Goal: Information Seeking & Learning: Learn about a topic

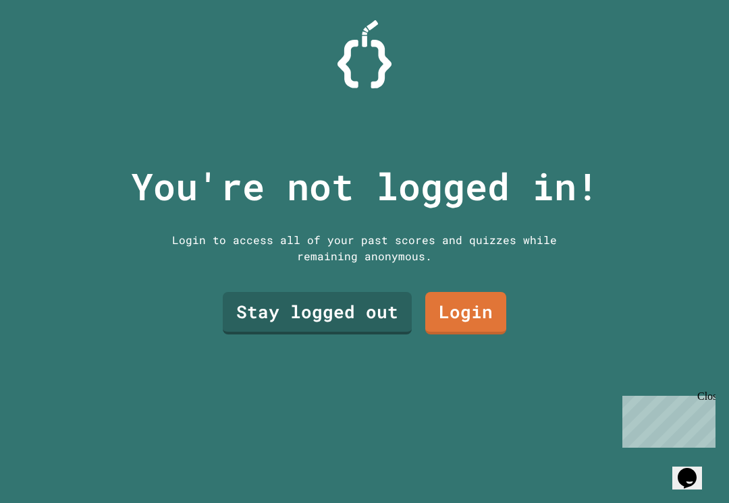
click at [364, 319] on link "Stay logged out" at bounding box center [317, 313] width 189 height 43
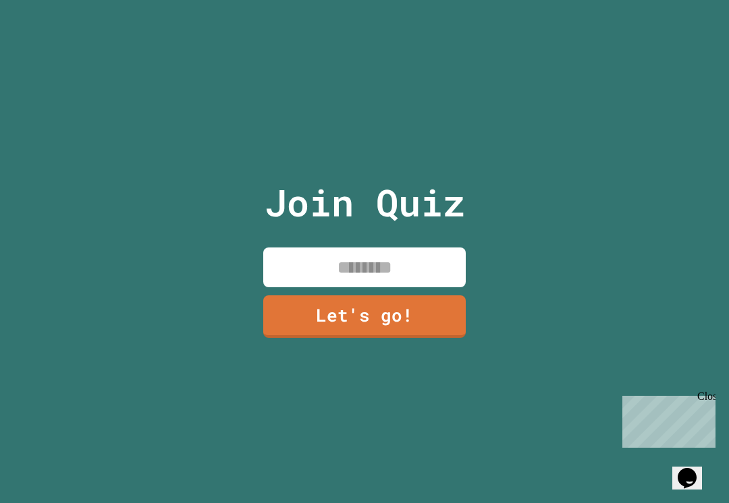
click at [438, 258] on input at bounding box center [364, 268] width 202 height 40
type input "*****"
click at [428, 317] on link "Let's go!" at bounding box center [364, 316] width 202 height 43
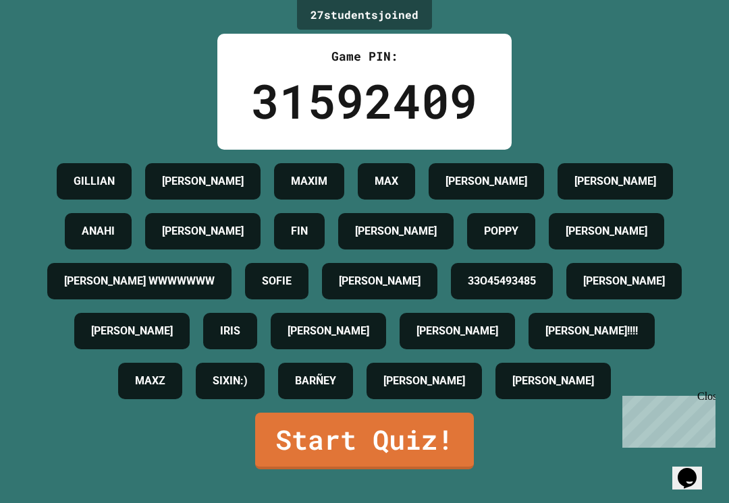
click at [409, 467] on link "Start Quiz!" at bounding box center [364, 441] width 219 height 57
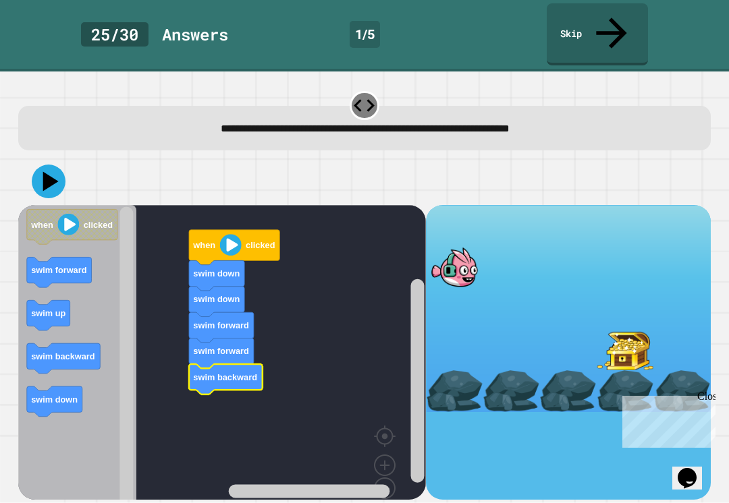
click at [66, 351] on text "swim backward" at bounding box center [63, 356] width 64 height 10
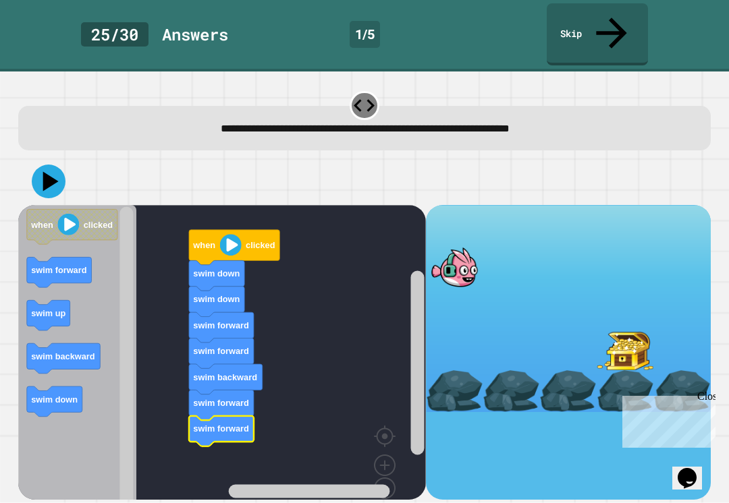
click at [50, 165] on icon at bounding box center [49, 182] width 34 height 34
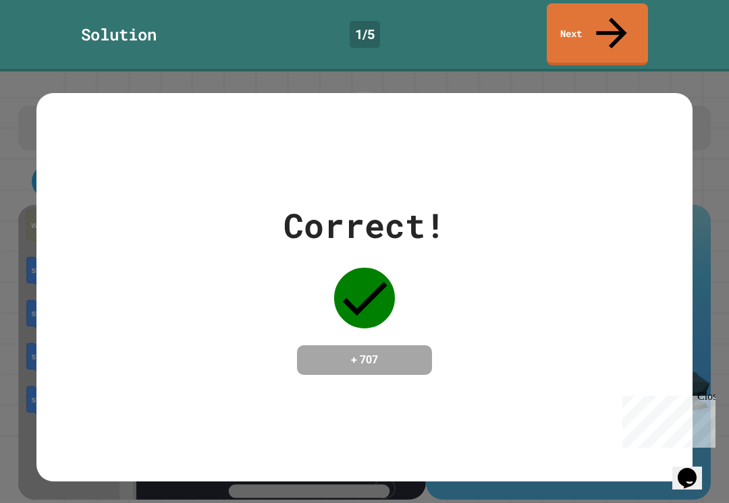
click at [615, 18] on icon at bounding box center [611, 33] width 30 height 30
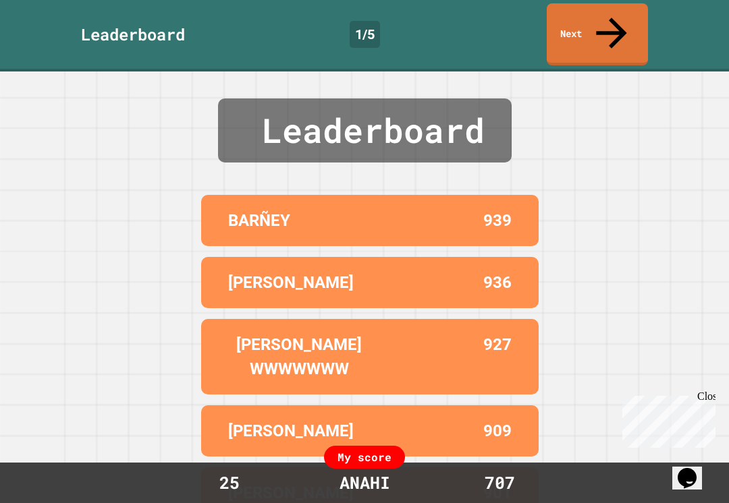
click at [609, 22] on icon at bounding box center [611, 33] width 46 height 46
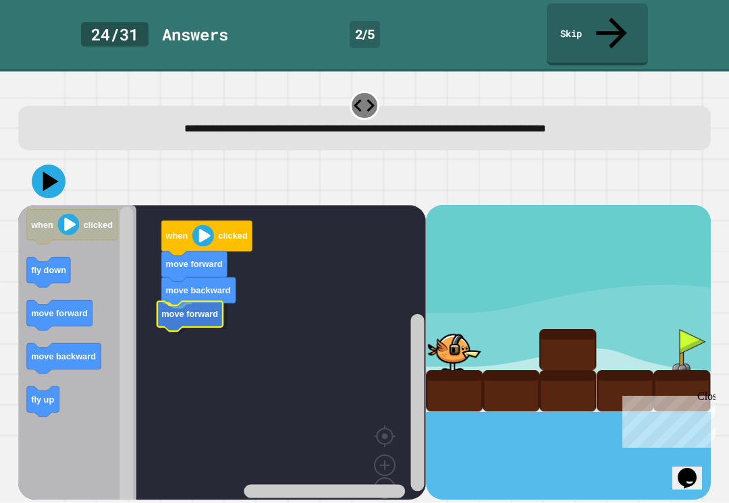
click at [87, 300] on icon "Blockly Workspace" at bounding box center [59, 315] width 65 height 30
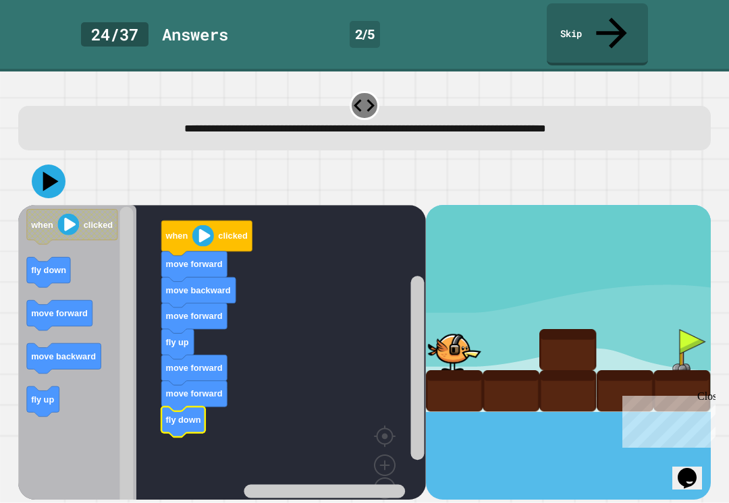
click at [43, 165] on icon at bounding box center [49, 182] width 34 height 34
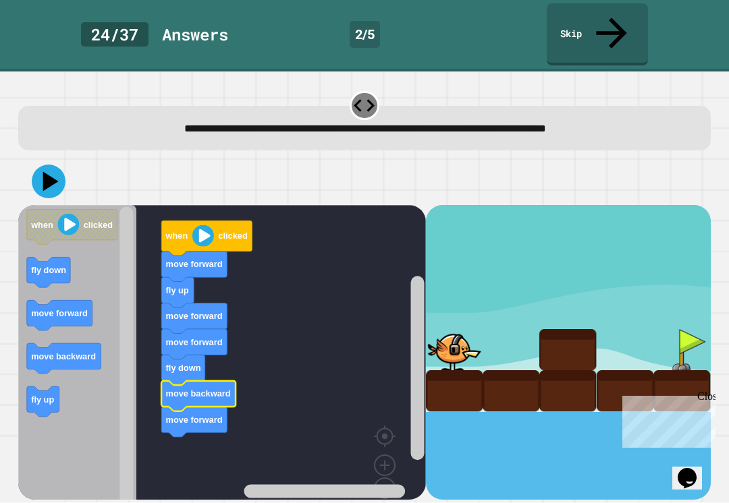
click at [227, 389] on text "move backward" at bounding box center [198, 394] width 65 height 10
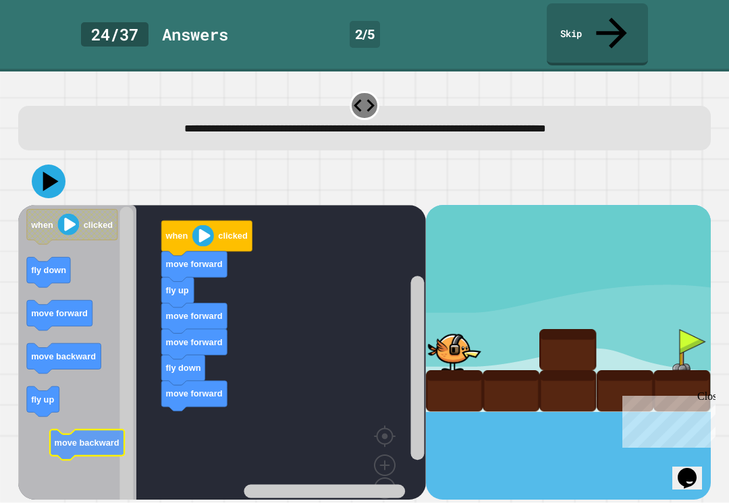
click at [223, 398] on rect "Blockly Workspace" at bounding box center [221, 367] width 407 height 324
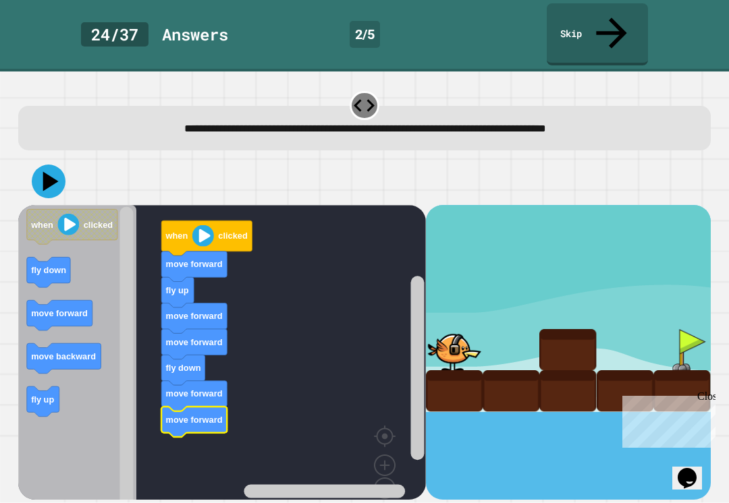
click at [45, 171] on icon at bounding box center [51, 181] width 16 height 20
click at [57, 165] on icon at bounding box center [49, 182] width 34 height 34
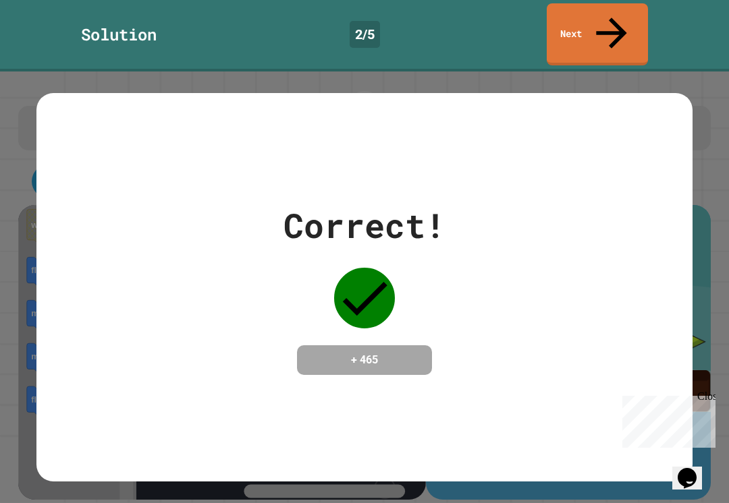
click at [607, 20] on icon at bounding box center [611, 33] width 46 height 46
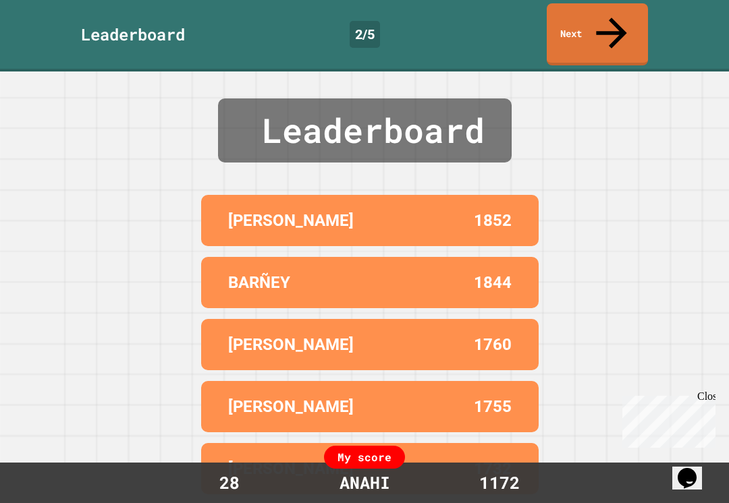
click at [617, 27] on link "Next" at bounding box center [596, 34] width 101 height 62
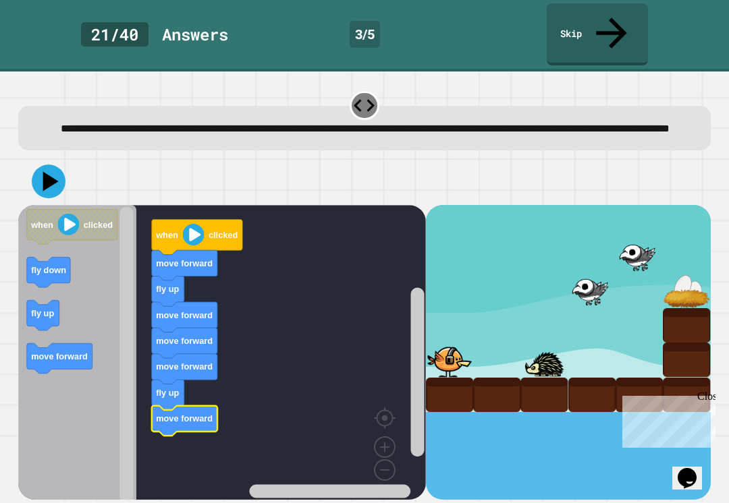
click at [55, 174] on icon at bounding box center [49, 182] width 34 height 34
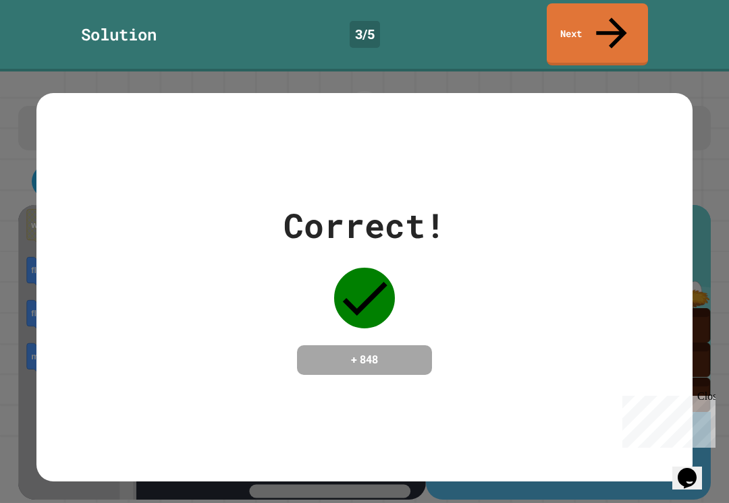
click at [601, 28] on link "Next" at bounding box center [596, 34] width 101 height 62
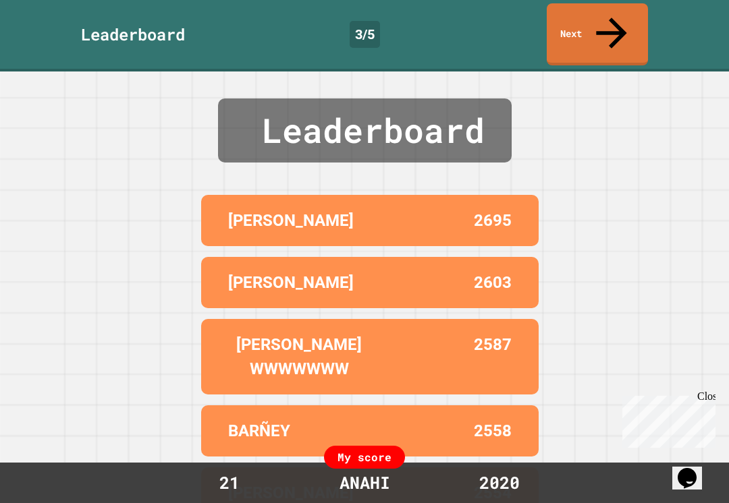
click at [635, 24] on link "Next" at bounding box center [596, 34] width 101 height 62
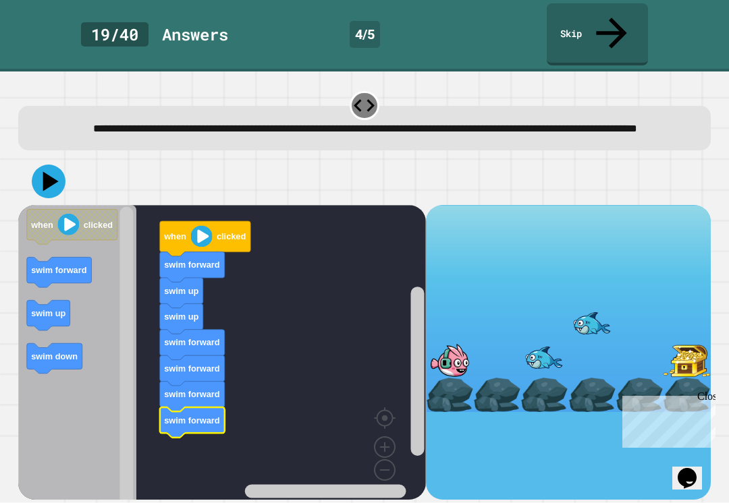
click at [86, 265] on text "swim forward" at bounding box center [59, 270] width 56 height 10
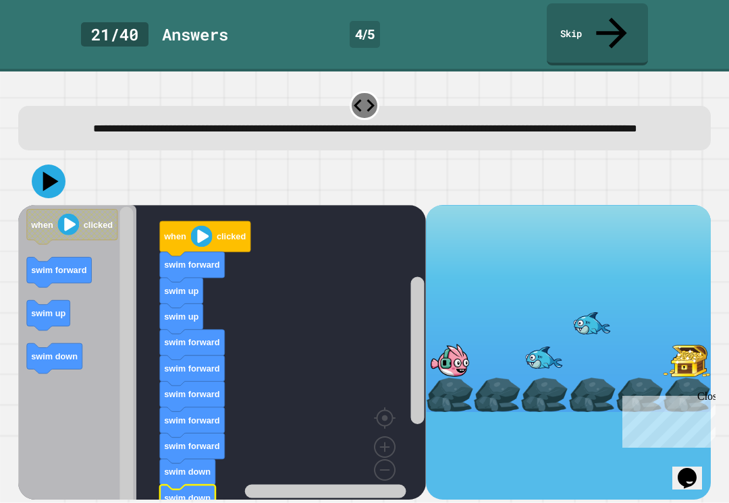
click at [53, 165] on icon at bounding box center [49, 182] width 34 height 34
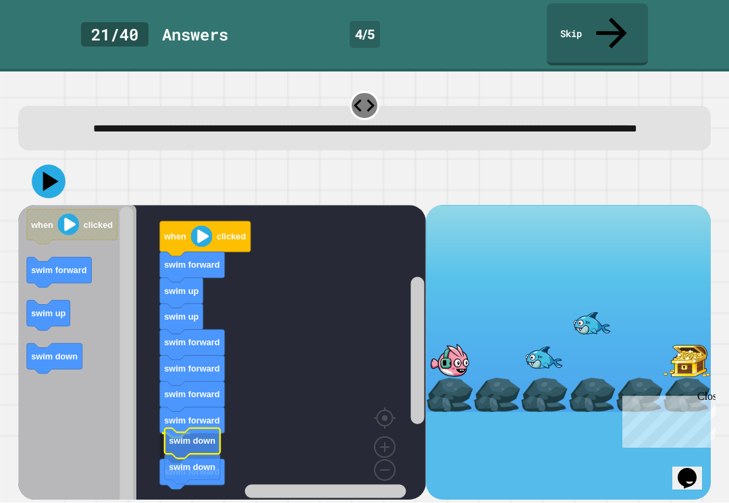
click at [205, 465] on text "swim down" at bounding box center [192, 467] width 47 height 10
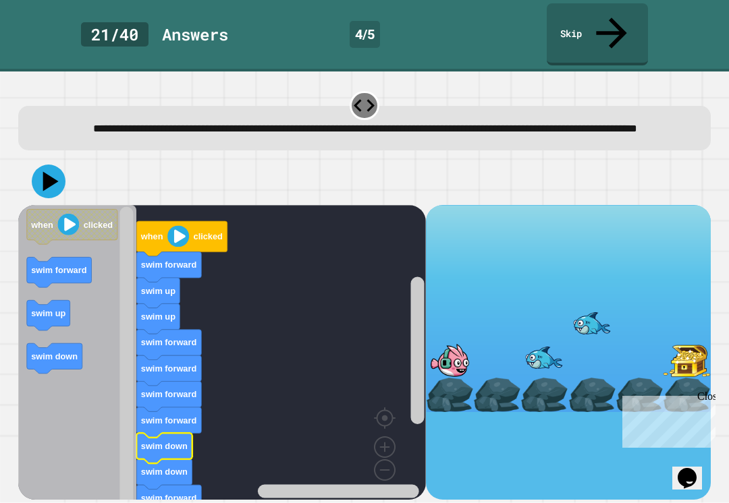
click at [383, 496] on rect "Blockly Workspace" at bounding box center [338, 490] width 161 height 13
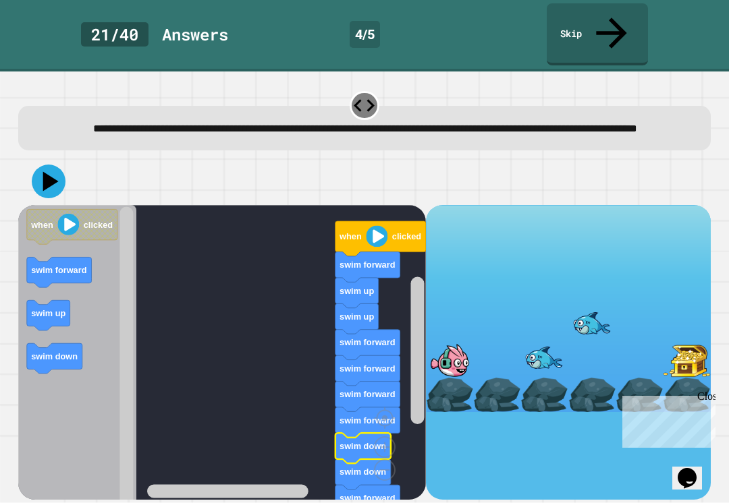
click at [182, 498] on rect "Blockly Workspace" at bounding box center [227, 490] width 161 height 13
click at [259, 446] on rect "Blockly Workspace" at bounding box center [221, 358] width 407 height 306
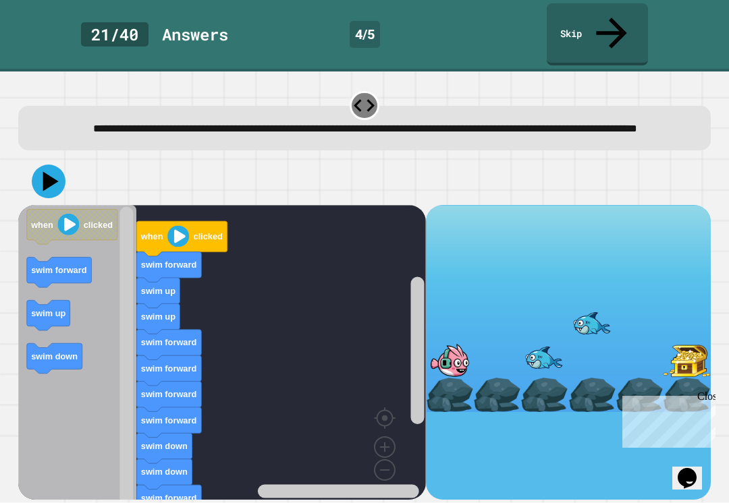
click at [374, 480] on rect "Blockly Workspace" at bounding box center [221, 358] width 407 height 306
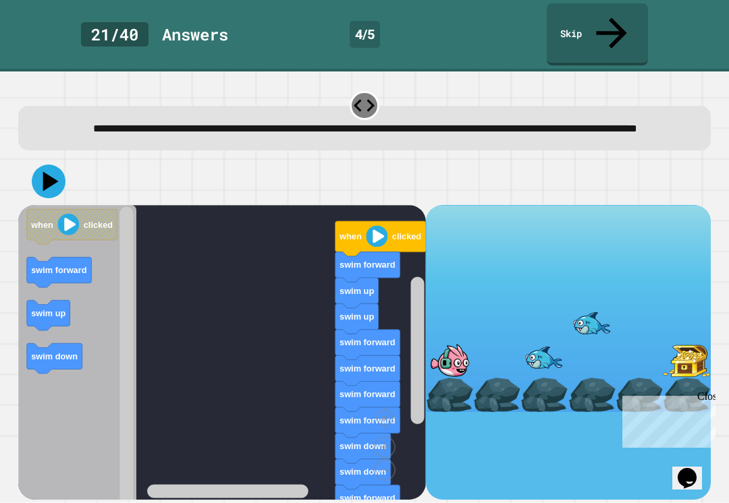
click at [179, 497] on rect "Blockly Workspace" at bounding box center [227, 490] width 161 height 13
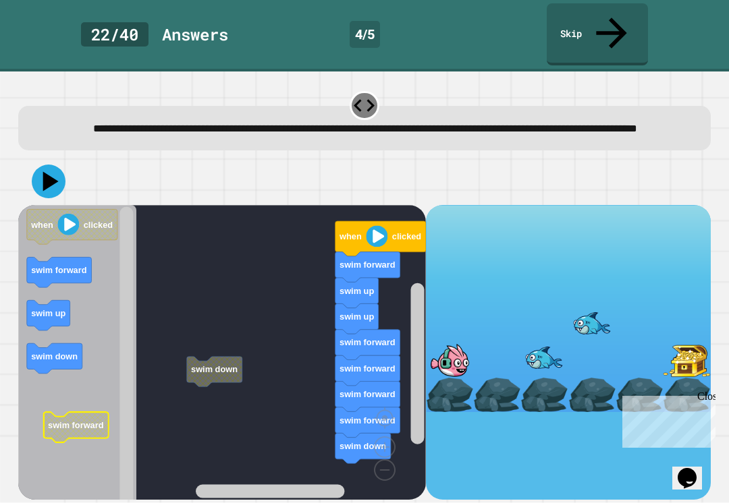
click at [233, 391] on rect "Blockly Workspace" at bounding box center [221, 358] width 407 height 306
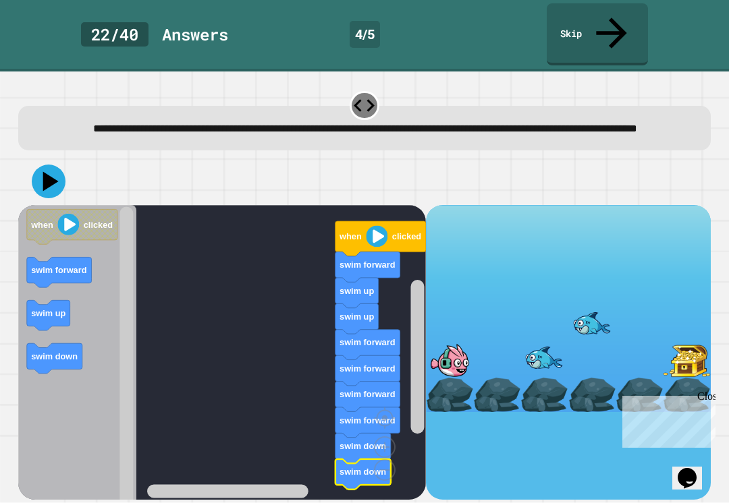
click at [56, 172] on icon at bounding box center [49, 182] width 34 height 34
click at [267, 492] on rect "Blockly Workspace" at bounding box center [227, 490] width 161 height 13
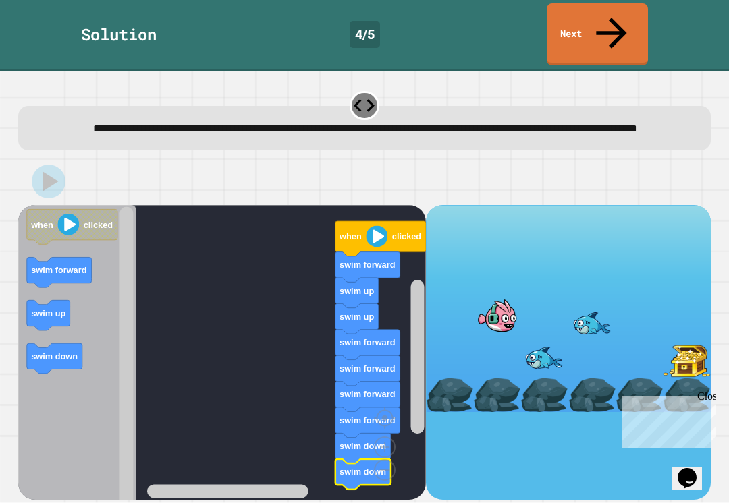
click at [308, 498] on rect "Blockly Workspace" at bounding box center [227, 490] width 161 height 13
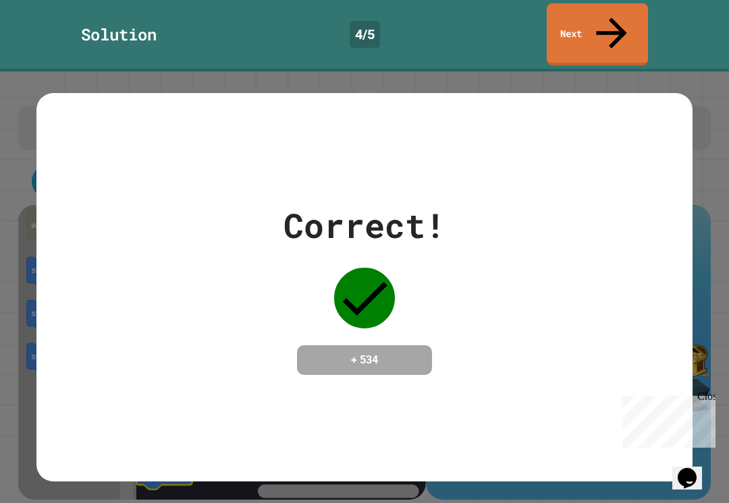
click at [597, 26] on link "Next" at bounding box center [596, 34] width 101 height 62
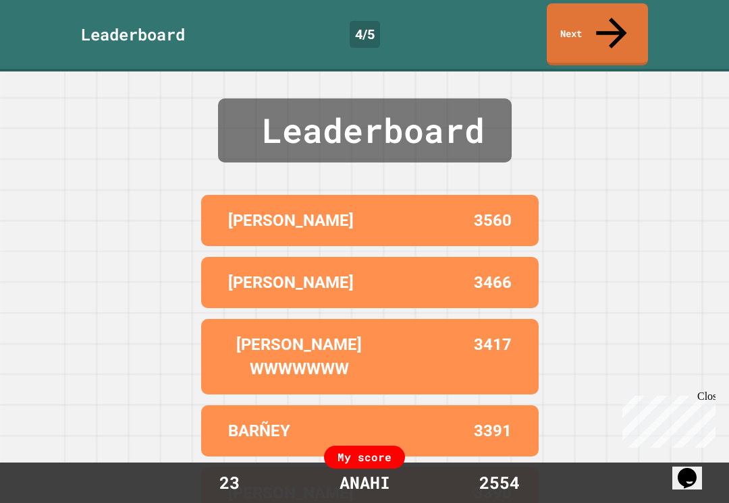
click at [629, 18] on link "Next" at bounding box center [596, 34] width 101 height 62
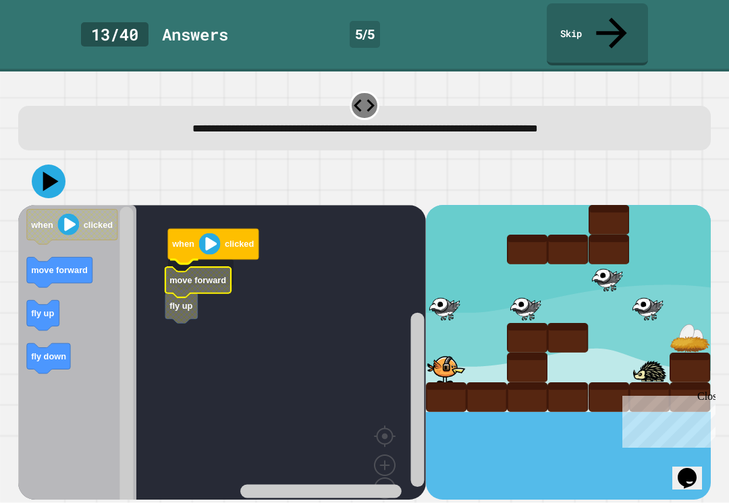
click at [221, 267] on icon "Blockly Workspace" at bounding box center [197, 282] width 65 height 30
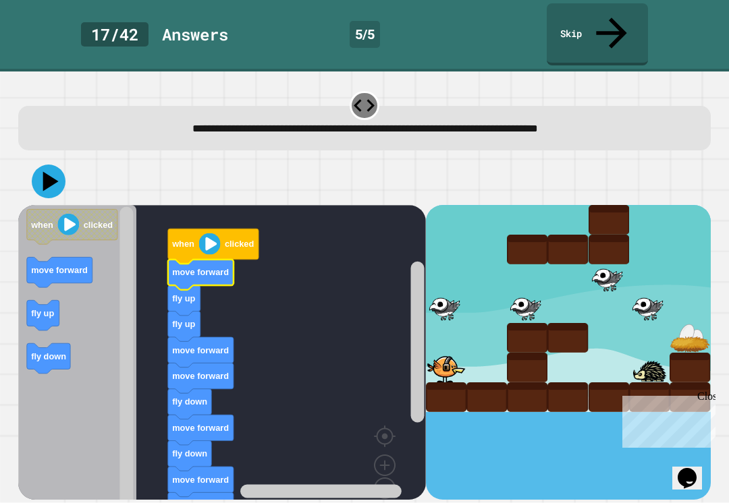
click at [55, 165] on icon at bounding box center [49, 182] width 34 height 34
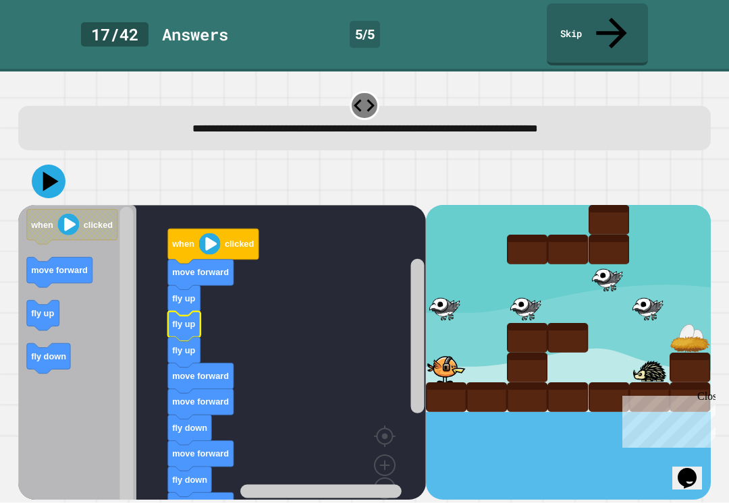
click at [35, 300] on icon "Blockly Workspace" at bounding box center [43, 315] width 32 height 30
click at [49, 165] on icon at bounding box center [49, 182] width 34 height 34
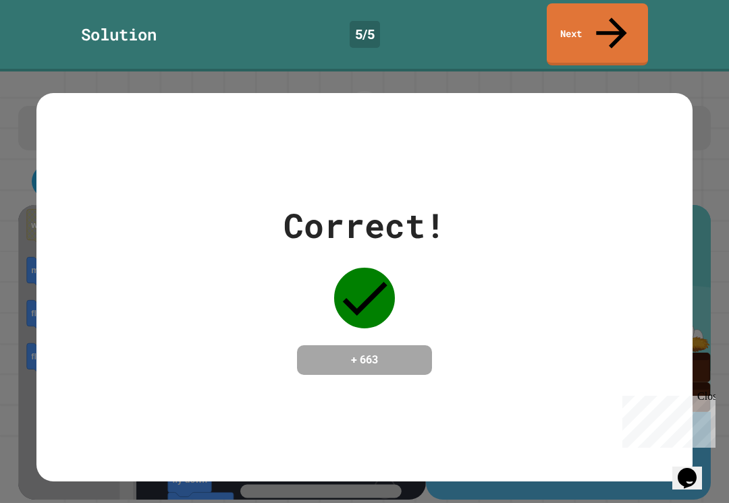
click at [624, 21] on link "Next" at bounding box center [596, 34] width 101 height 62
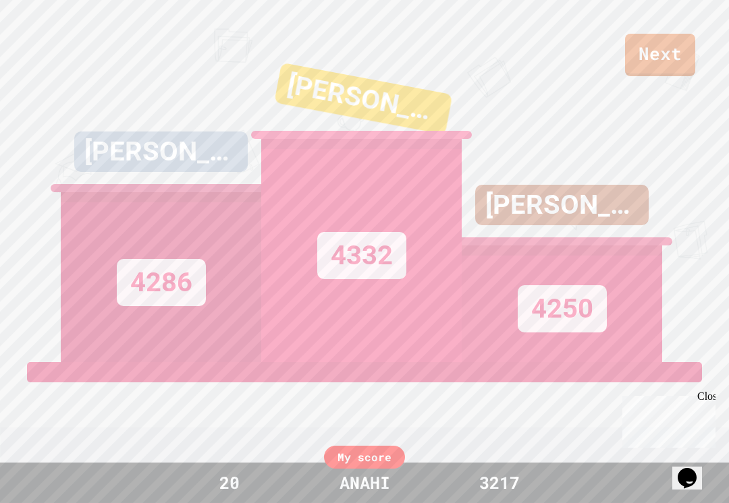
click at [683, 83] on div "Next [PERSON_NAME]!!!! 4286 HUGO 4332 [PERSON_NAME] 4250 View leaderboard" at bounding box center [364, 251] width 729 height 503
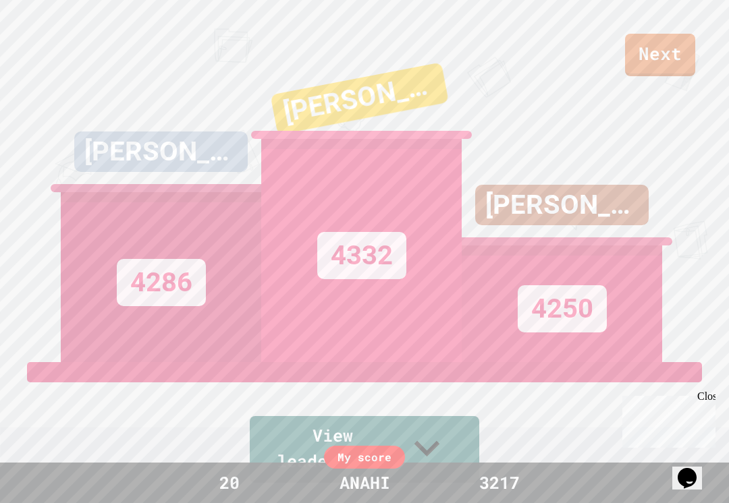
click at [681, 57] on link "Next" at bounding box center [660, 55] width 70 height 43
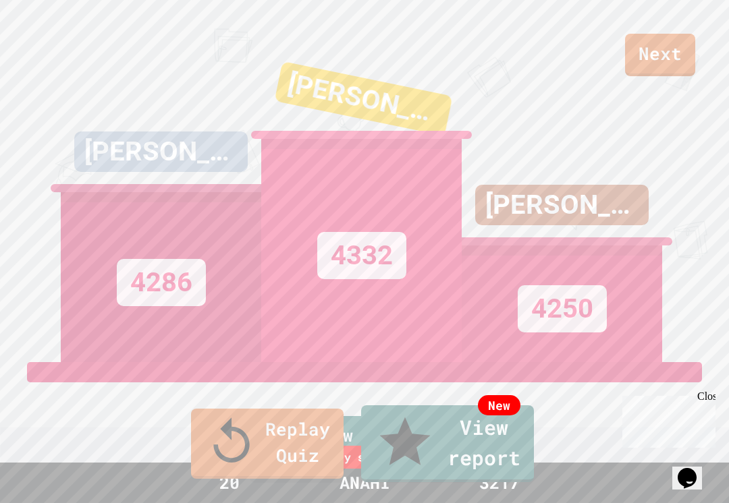
click at [288, 468] on link "Replay Quiz" at bounding box center [267, 444] width 152 height 70
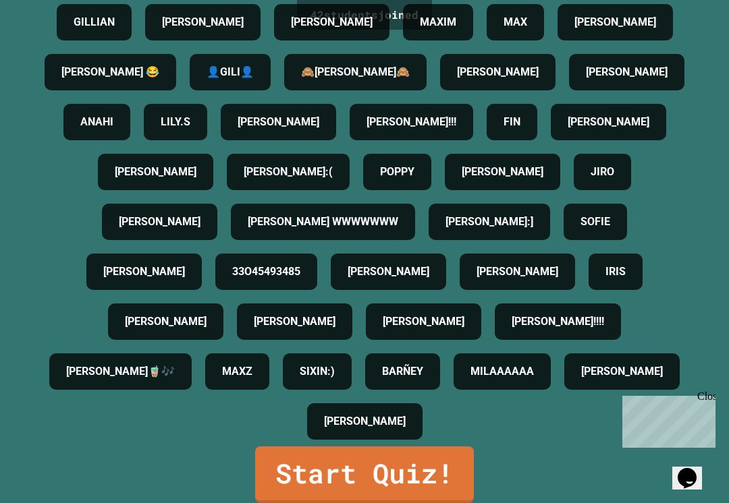
scroll to position [317, 0]
click at [446, 462] on link "Start Quiz!" at bounding box center [364, 475] width 219 height 57
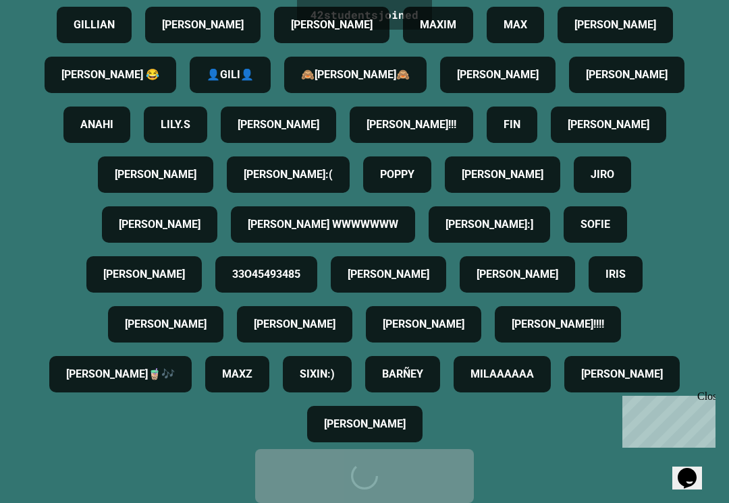
scroll to position [0, 0]
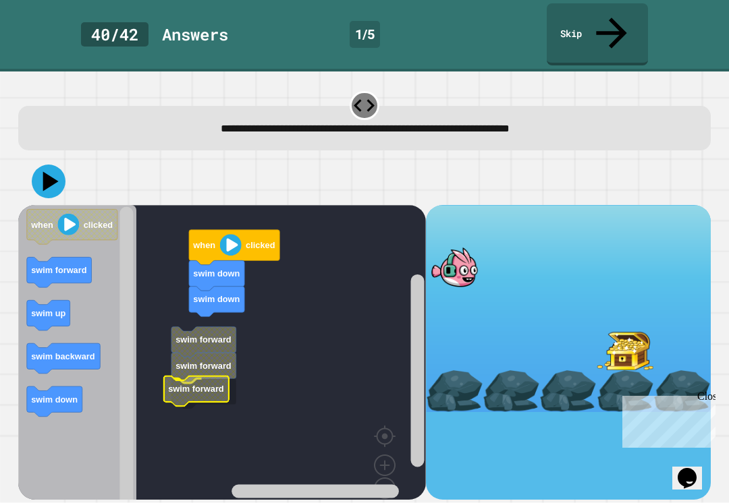
click at [223, 380] on rect "Blockly Workspace" at bounding box center [221, 367] width 407 height 324
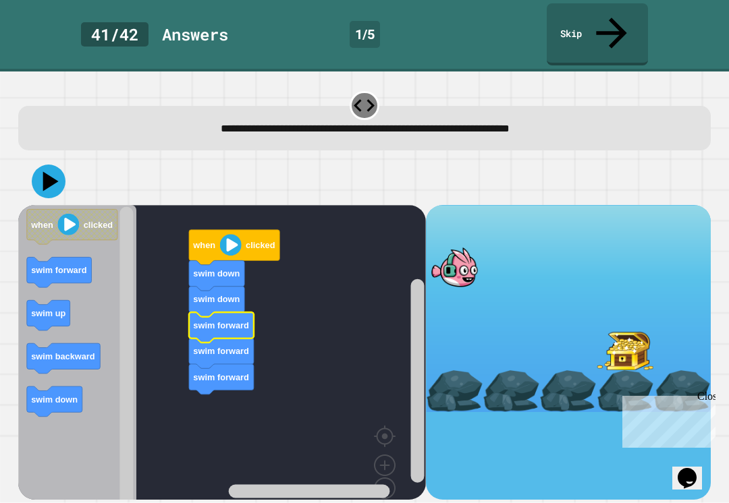
click at [213, 312] on icon "Blockly Workspace" at bounding box center [221, 327] width 65 height 30
click at [48, 171] on icon at bounding box center [51, 181] width 16 height 20
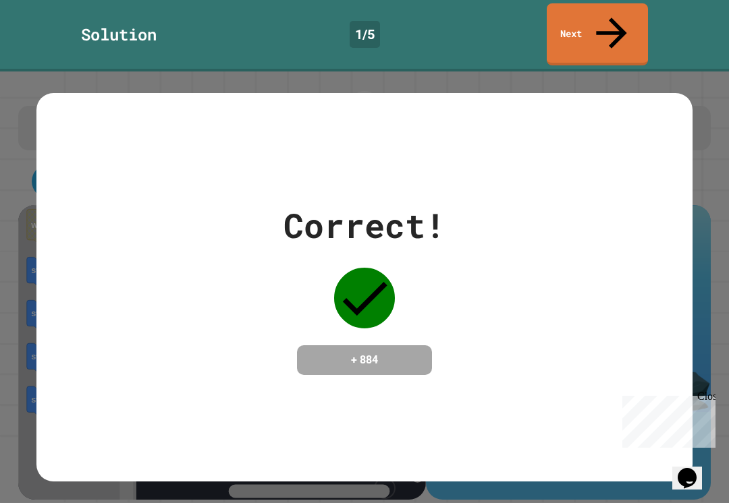
click at [606, 22] on icon at bounding box center [611, 33] width 46 height 46
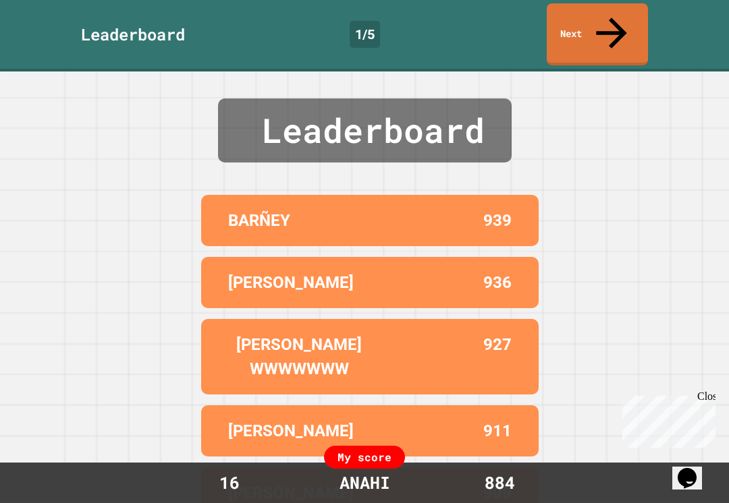
click at [623, 19] on link "Next" at bounding box center [596, 34] width 101 height 62
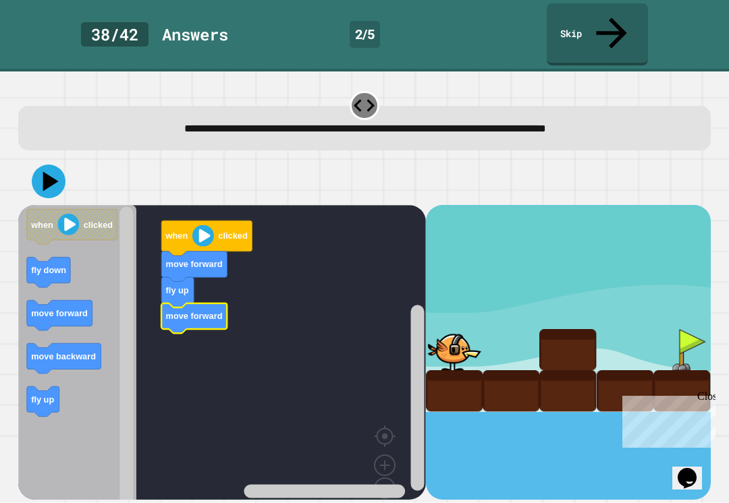
click at [82, 308] on text "move forward" at bounding box center [59, 313] width 57 height 10
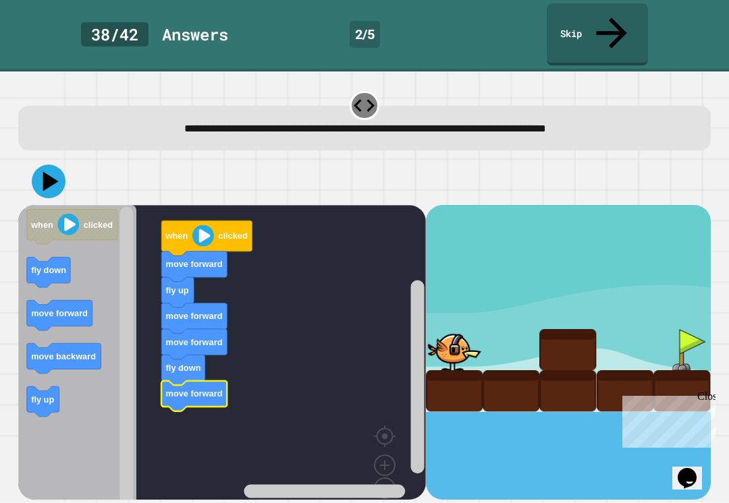
click at [48, 165] on icon at bounding box center [49, 182] width 34 height 34
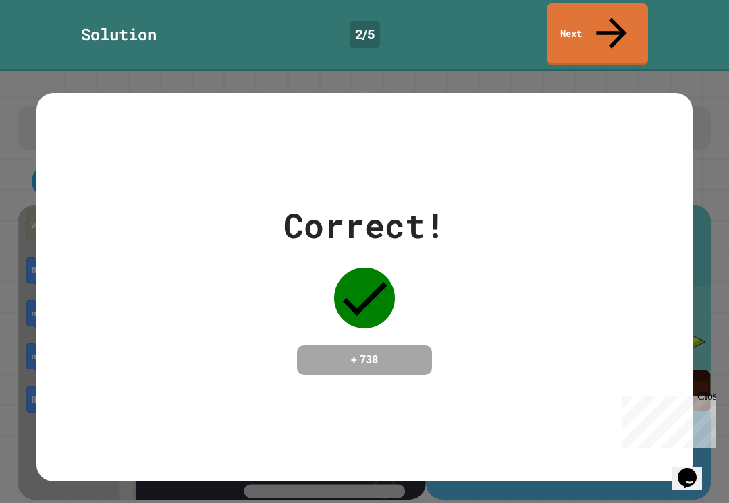
click at [611, 24] on link "Next" at bounding box center [596, 34] width 101 height 62
